Goal: Check status

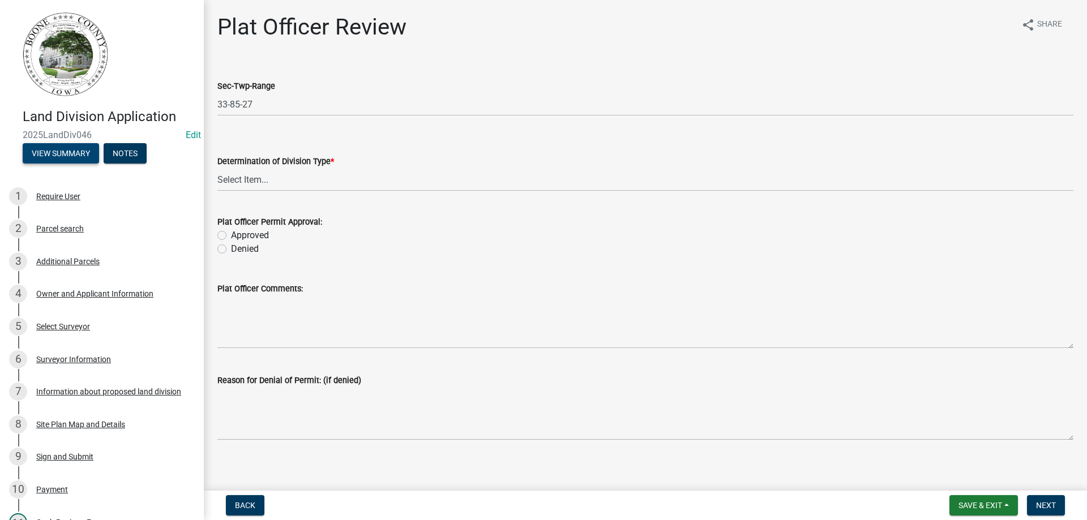
click at [51, 156] on button "View Summary" at bounding box center [61, 153] width 76 height 20
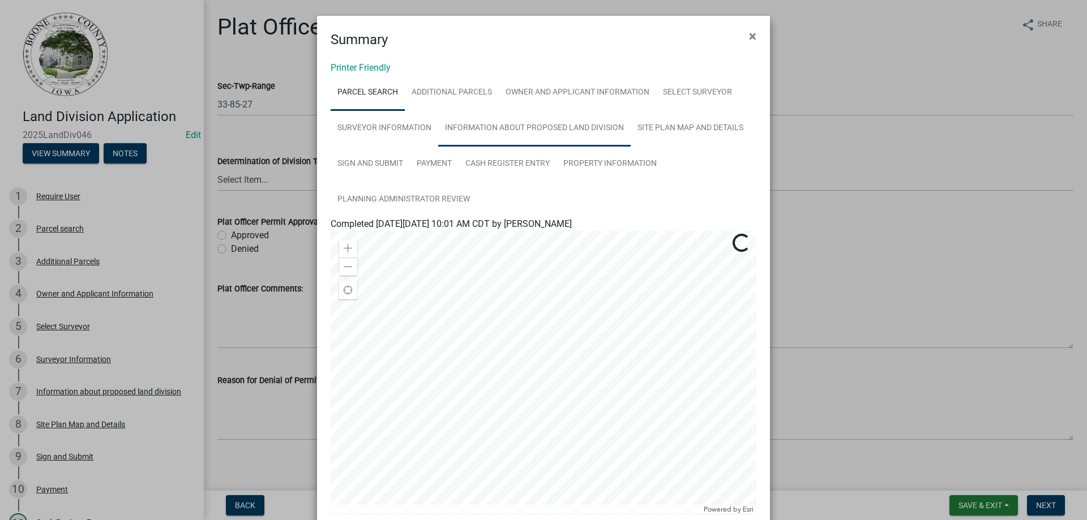
click at [499, 131] on link "Information about proposed land division" at bounding box center [534, 128] width 192 height 36
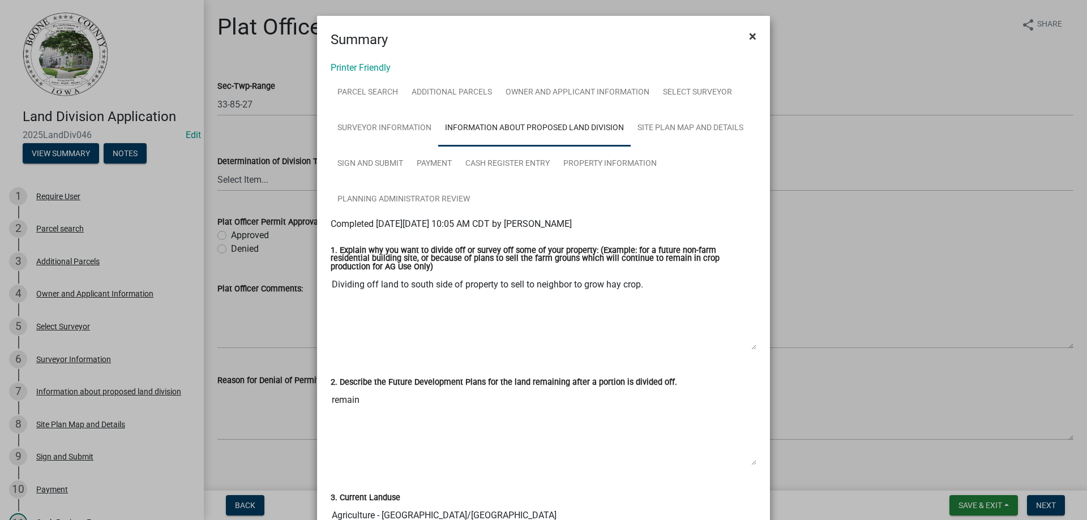
click at [751, 33] on span "×" at bounding box center [752, 36] width 7 height 16
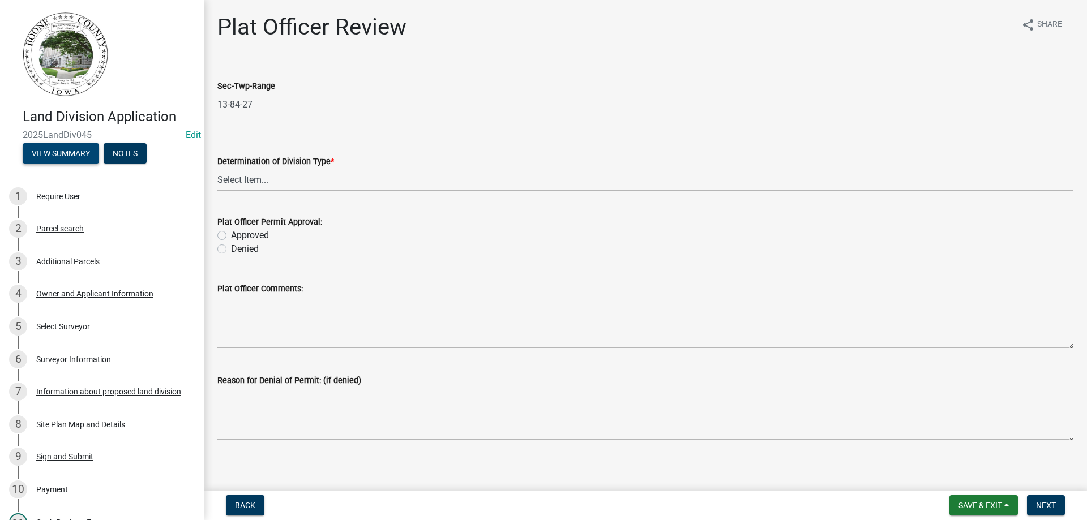
click at [57, 155] on button "View Summary" at bounding box center [61, 153] width 76 height 20
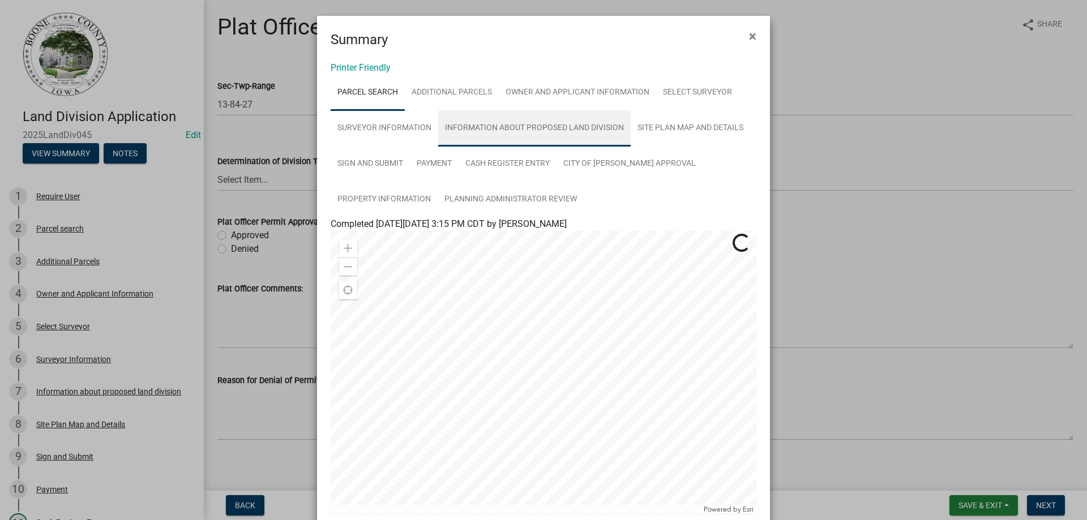
click at [516, 125] on link "Information about proposed land division" at bounding box center [534, 128] width 192 height 36
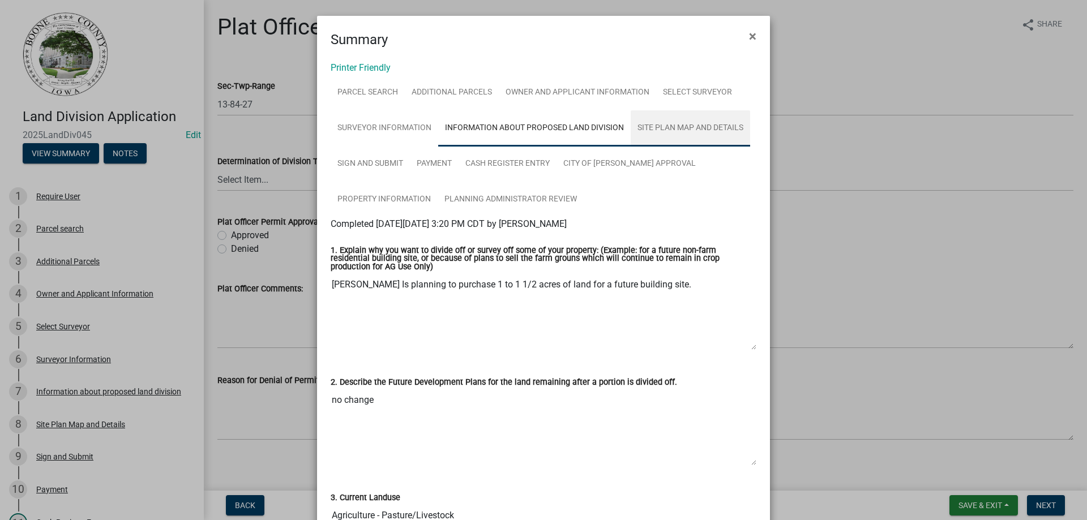
click at [674, 126] on link "Site Plan Map and Details" at bounding box center [690, 128] width 119 height 36
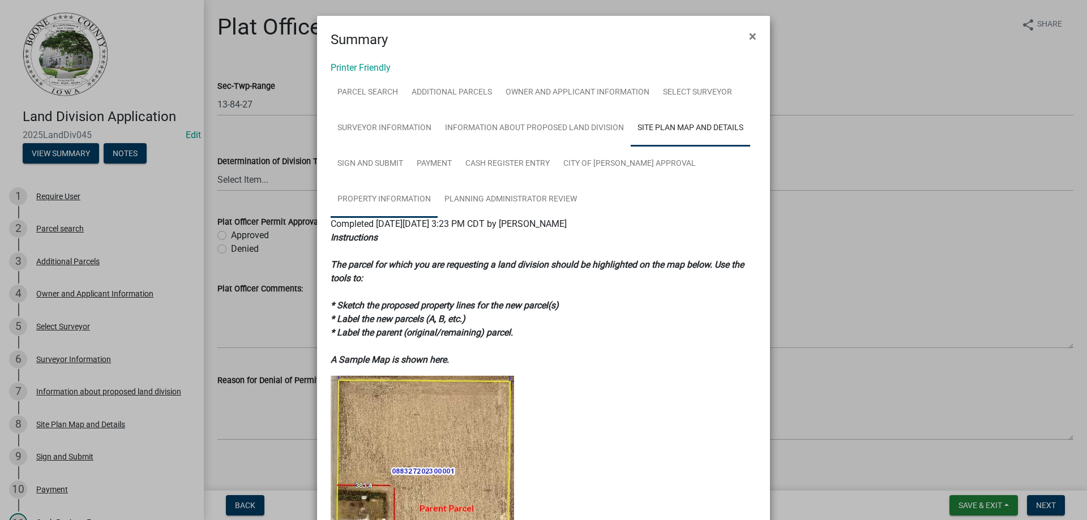
click at [403, 199] on link "Property Information" at bounding box center [384, 200] width 107 height 36
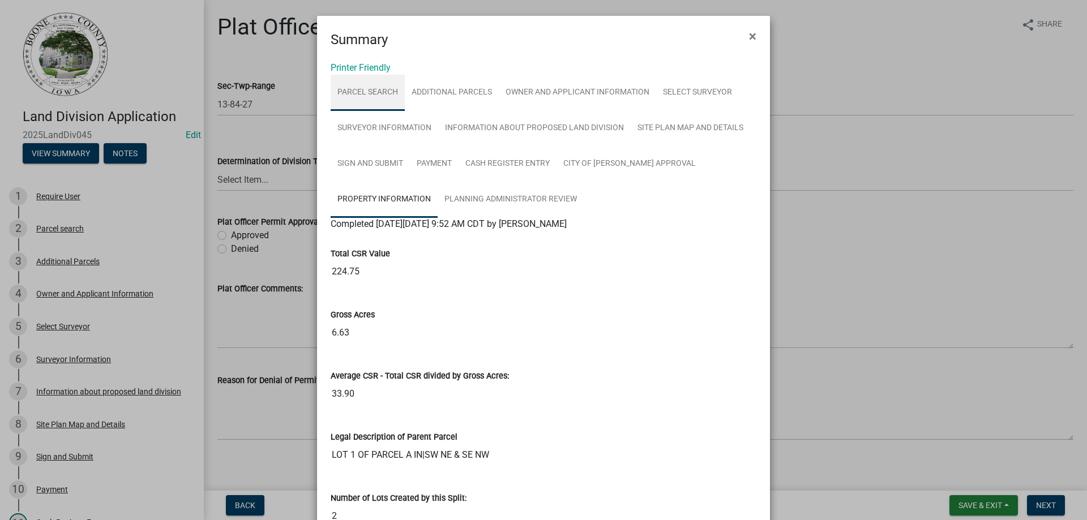
click at [351, 92] on link "Parcel search" at bounding box center [368, 93] width 74 height 36
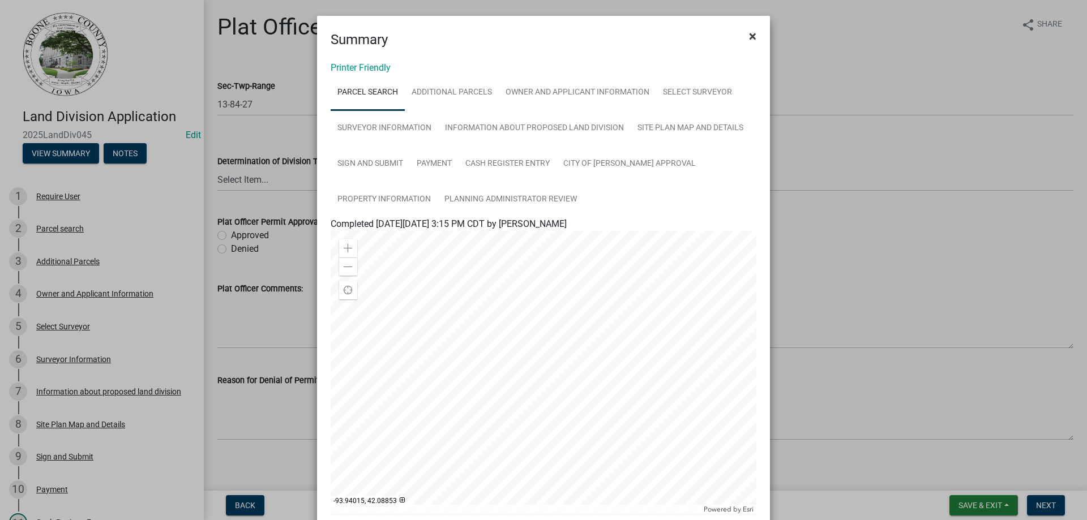
click at [749, 29] on span "×" at bounding box center [752, 36] width 7 height 16
